Goal: Information Seeking & Learning: Learn about a topic

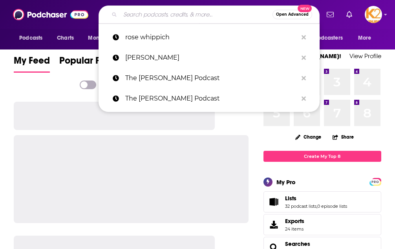
click at [152, 18] on input "Search podcasts, credits, & more..." at bounding box center [196, 14] width 152 height 13
click at [152, 18] on input "b" at bounding box center [196, 14] width 152 height 13
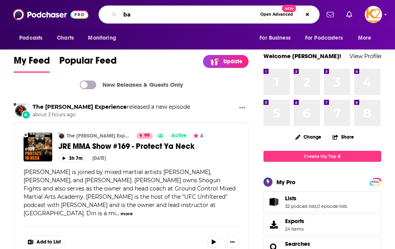
type input "b"
type input "parenting"
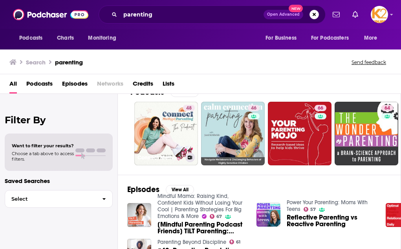
scroll to position [64, 0]
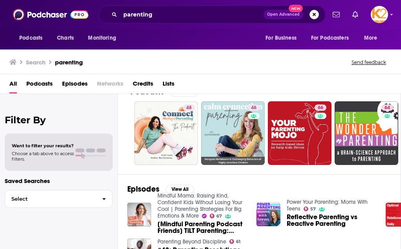
click at [50, 84] on span "Podcasts" at bounding box center [39, 85] width 26 height 16
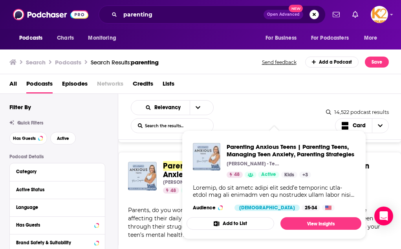
scroll to position [807, 0]
click at [165, 206] on div "Parents, do you worry about your teen’s emotional well-being and how anxiety ma…" at bounding box center [260, 222] width 264 height 33
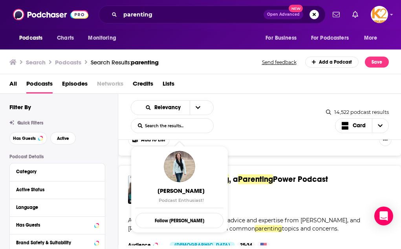
scroll to position [1897, 0]
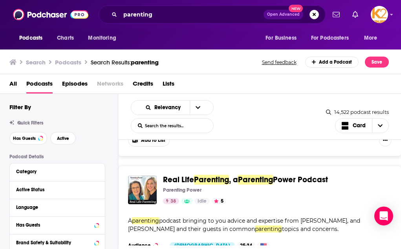
click at [262, 202] on div "Real Life Parenting , a Parenting Power Podcast Parenting Power 38 Idle 5 Categ…" at bounding box center [259, 228] width 283 height 124
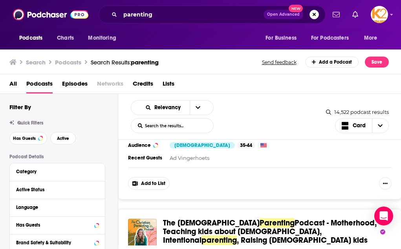
scroll to position [2303, 0]
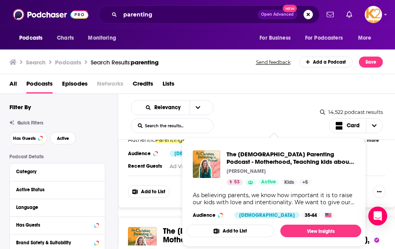
click at [275, 224] on div "The [DEMOGRAPHIC_DATA] Parenting Podcast - Motherhood, Teaching kids about [PER…" at bounding box center [274, 184] width 175 height 81
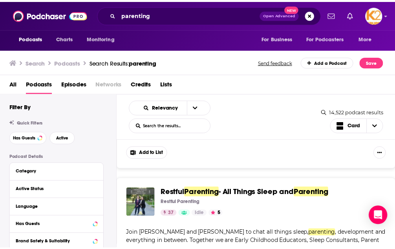
scroll to position [3579, 0]
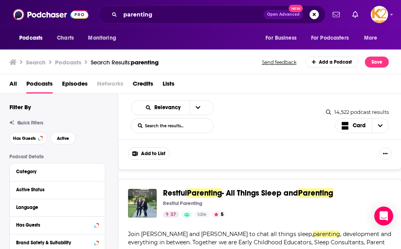
click at [251, 161] on div "Podcasts Charts Monitoring parenting Open Advanced New For Business For Podcast…" at bounding box center [200, 124] width 401 height 249
click at [152, 172] on div "Podcasts Charts Monitoring parenting Open Advanced New For Business For Podcast…" at bounding box center [200, 124] width 401 height 249
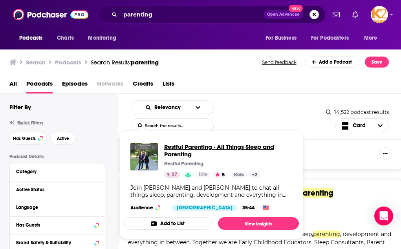
click at [178, 148] on span "Restful Parenting - All Things Sleep and Parenting" at bounding box center [228, 150] width 128 height 15
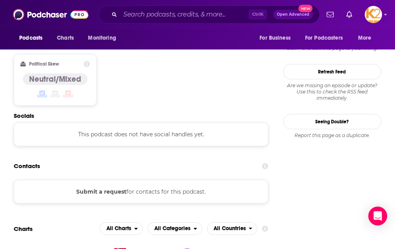
scroll to position [645, 0]
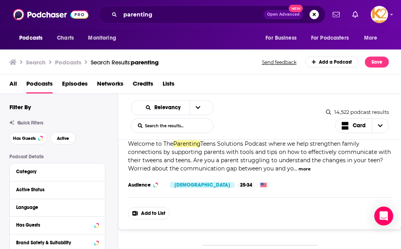
scroll to position [3822, 0]
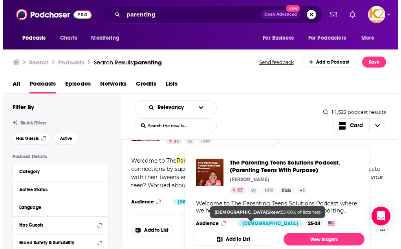
scroll to position [4117, 0]
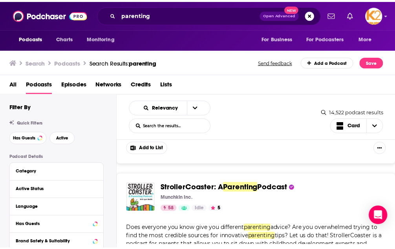
scroll to position [4191, 0]
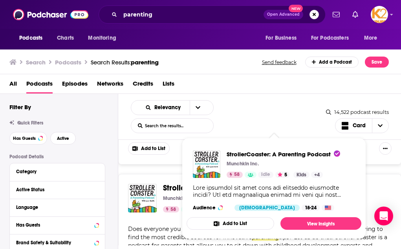
click at [182, 156] on span "StrollerCoaster: A Parenting Podcast Munchkin Inc. 58 Idle 5 Categories Kids + …" at bounding box center [274, 188] width 184 height 111
click at [175, 183] on span "StrollerCoaster: A" at bounding box center [194, 188] width 63 height 10
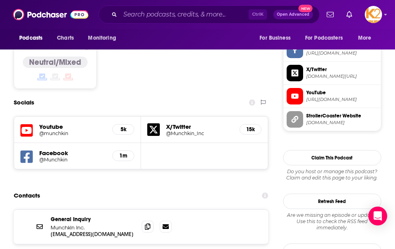
scroll to position [671, 0]
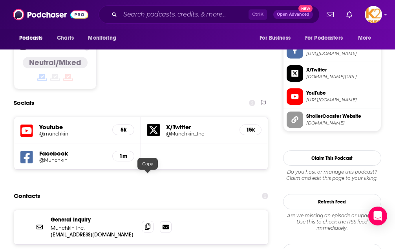
click at [150, 224] on icon at bounding box center [148, 227] width 6 height 6
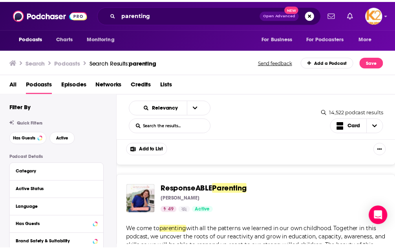
scroll to position [4647, 0]
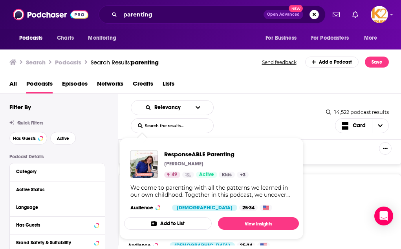
click at [141, 173] on img "ResponseABLE Parenting" at bounding box center [144, 164] width 28 height 28
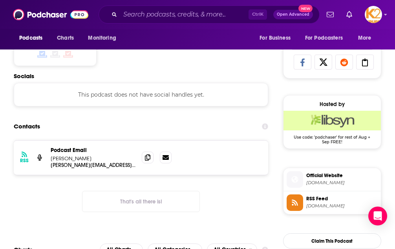
scroll to position [504, 0]
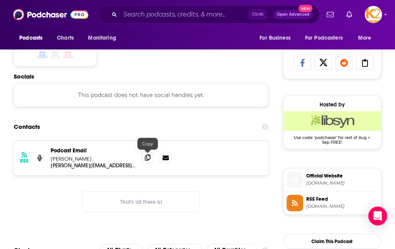
click at [149, 158] on icon at bounding box center [148, 157] width 6 height 6
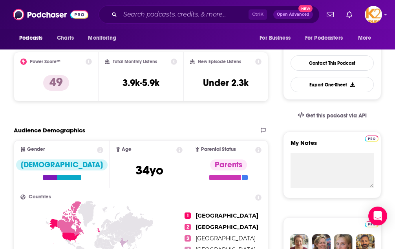
scroll to position [42, 0]
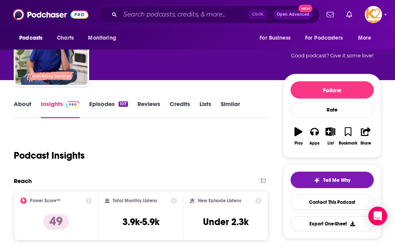
click at [17, 106] on link "About" at bounding box center [23, 109] width 18 height 18
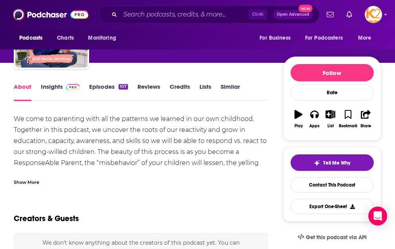
scroll to position [59, 0]
